Goal: Information Seeking & Learning: Learn about a topic

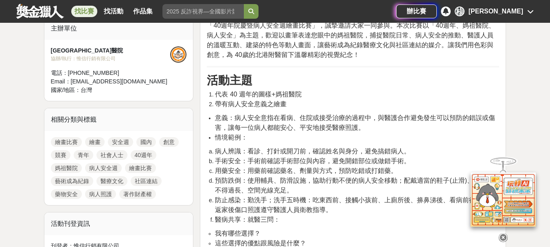
scroll to position [285, 0]
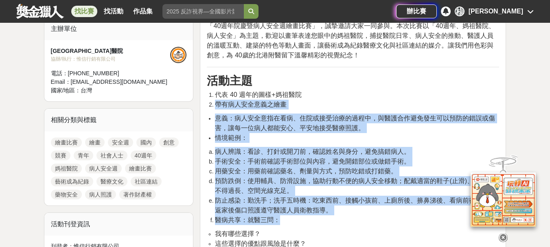
drag, startPoint x: 217, startPoint y: 103, endPoint x: 397, endPoint y: 220, distance: 215.3
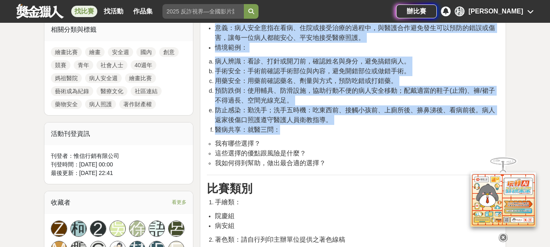
scroll to position [244, 0]
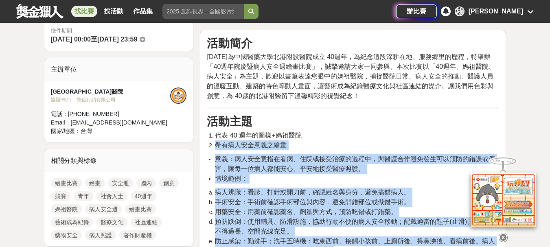
click at [297, 143] on li "帶有病人安全意義之繪畫" at bounding box center [357, 146] width 284 height 10
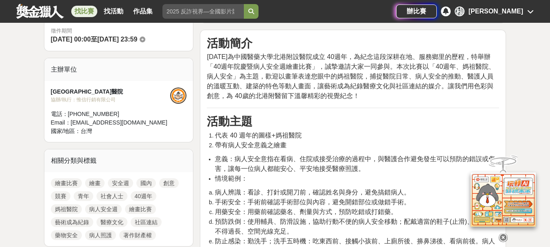
click at [166, 123] on div "Email： [EMAIL_ADDRESS][DOMAIN_NAME]" at bounding box center [111, 123] width 120 height 9
drag, startPoint x: 230, startPoint y: 119, endPoint x: 339, endPoint y: 127, distance: 109.0
click at [339, 127] on h3 "活動主題" at bounding box center [353, 122] width 293 height 14
click at [332, 124] on h3 "活動主題" at bounding box center [353, 122] width 293 height 14
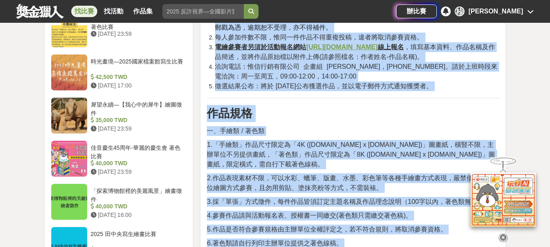
scroll to position [857, 0]
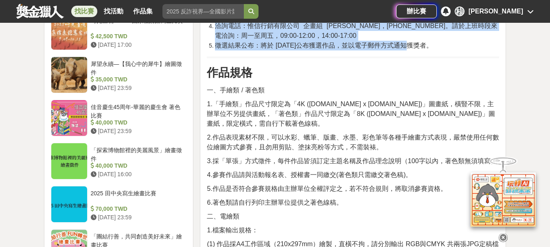
drag, startPoint x: 216, startPoint y: 143, endPoint x: 383, endPoint y: 41, distance: 195.8
click at [383, 41] on div "活動簡介 [DATE]為中國醫藥大學北港附設醫院成立 40週年，為紀念這段深耕在地、服務鄉里的歷程，特舉辦「40週年院慶暨病人安全週繪畫比賽」，誠摯邀請大家一…" at bounding box center [353, 198] width 293 height 1548
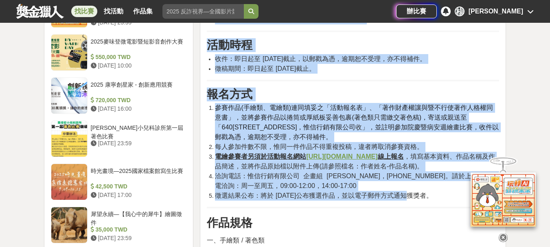
scroll to position [694, 0]
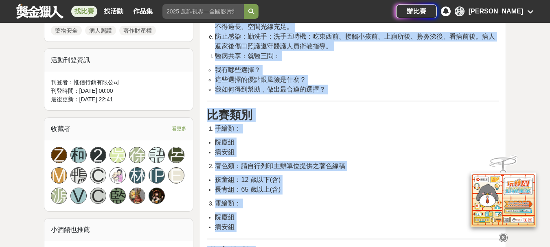
click at [355, 126] on li "手繪類：" at bounding box center [357, 129] width 284 height 10
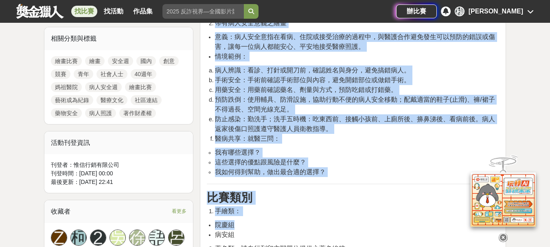
scroll to position [369, 0]
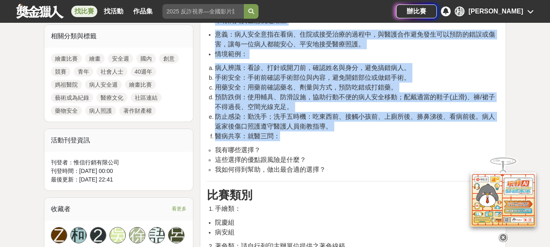
drag, startPoint x: 217, startPoint y: 102, endPoint x: 388, endPoint y: 177, distance: 187.0
copy div "帶有病人安全意義之繪畫 意義：病人安全意指在看病、住院或接受治療的過程中，與醫護合作避免發生可以預防的錯誤或傷害，讓每一位病人都能安心、平安地接受醫療照護。 …"
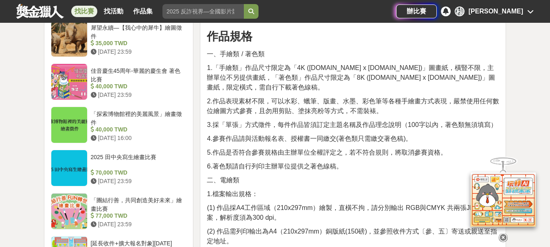
scroll to position [899, 0]
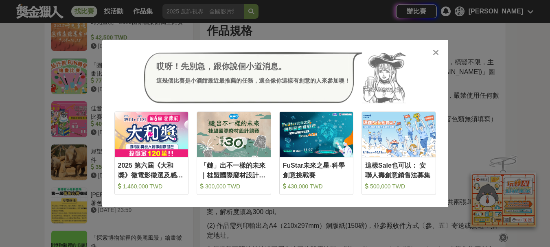
click at [436, 52] on icon at bounding box center [436, 52] width 6 height 8
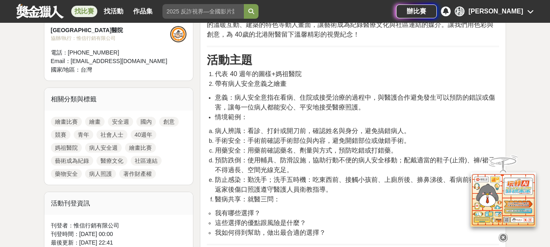
scroll to position [326, 0]
